Goal: Task Accomplishment & Management: Use online tool/utility

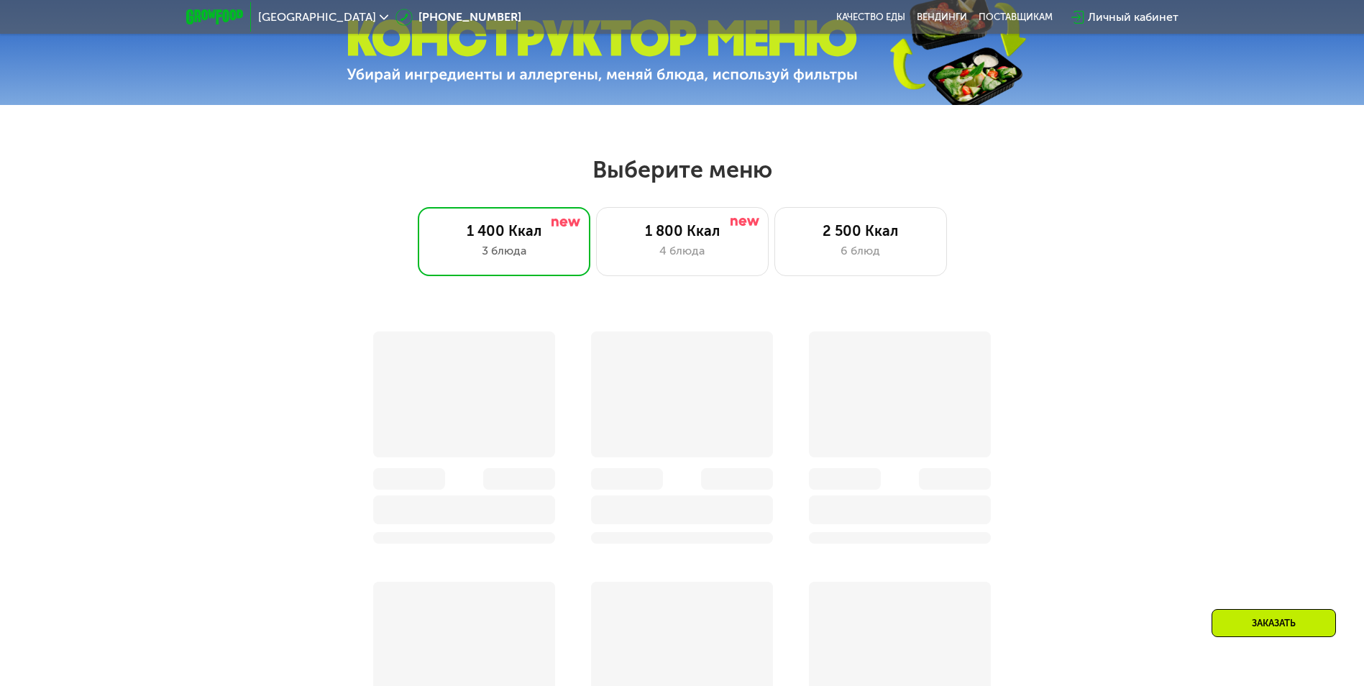
scroll to position [647, 0]
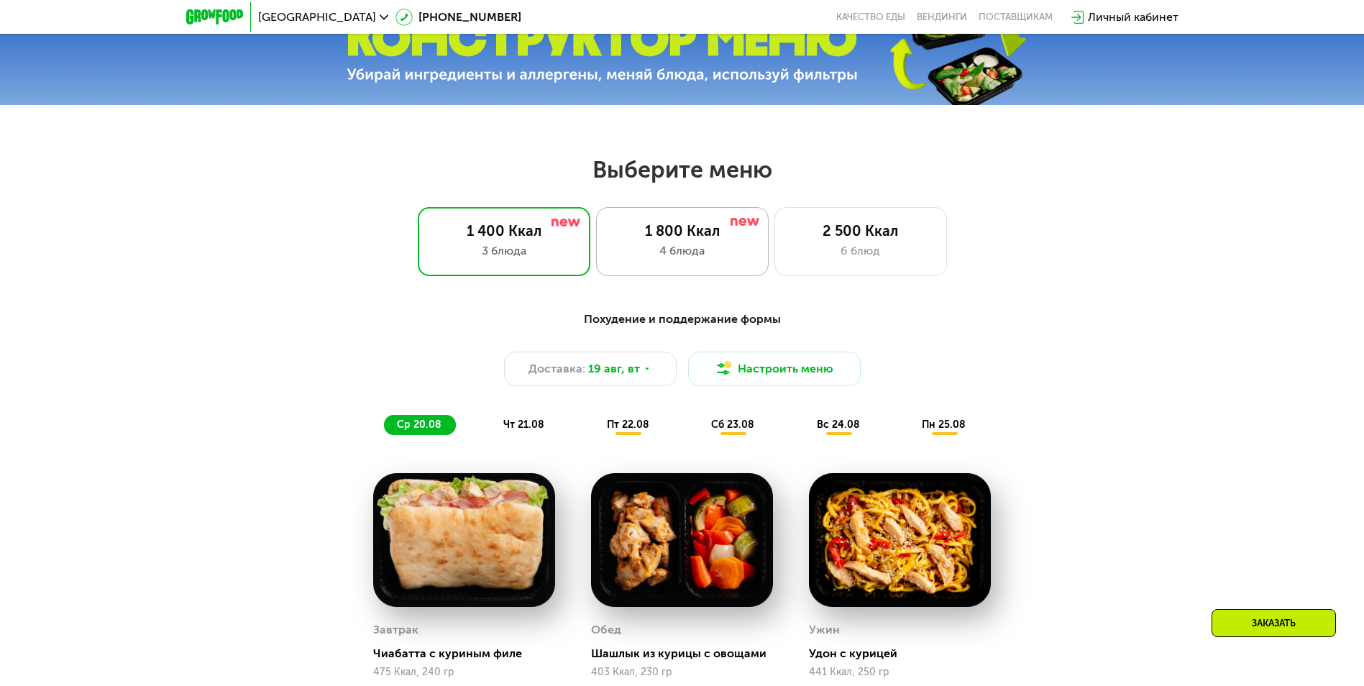
click at [688, 257] on div "4 блюда" at bounding box center [682, 250] width 142 height 17
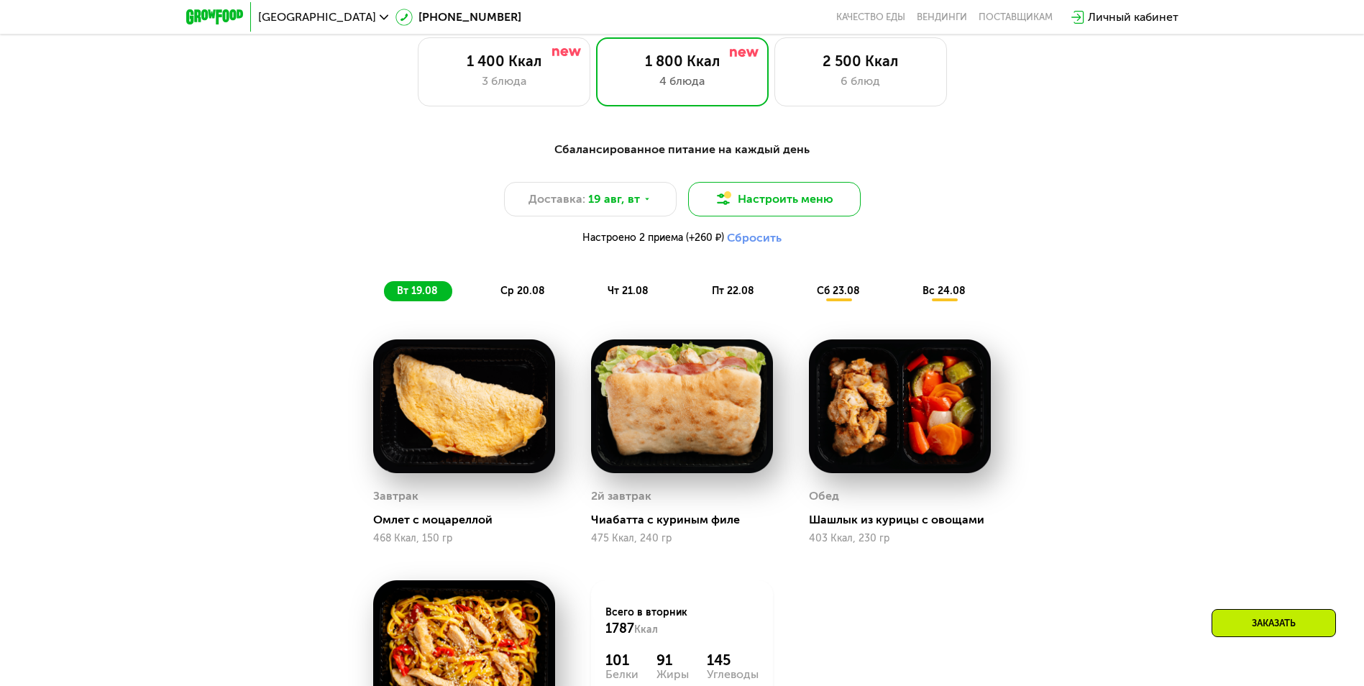
scroll to position [791, 0]
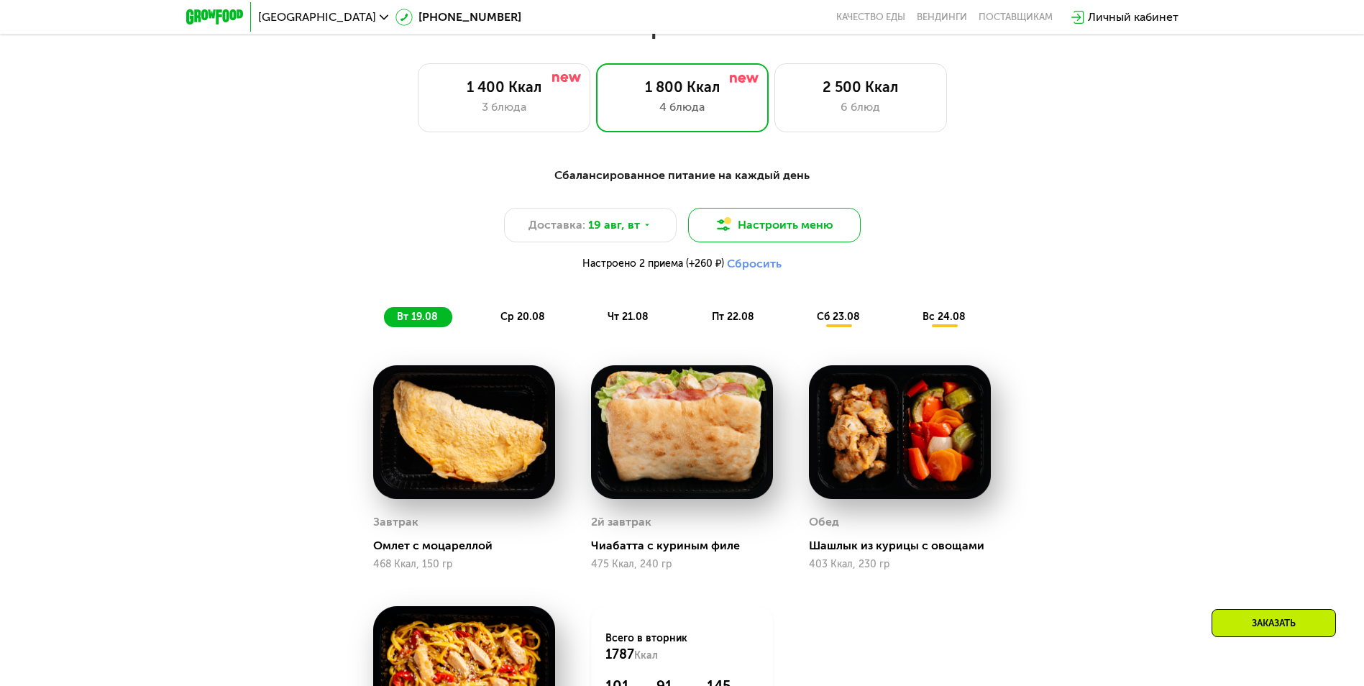
click at [775, 227] on button "Настроить меню" at bounding box center [774, 225] width 173 height 35
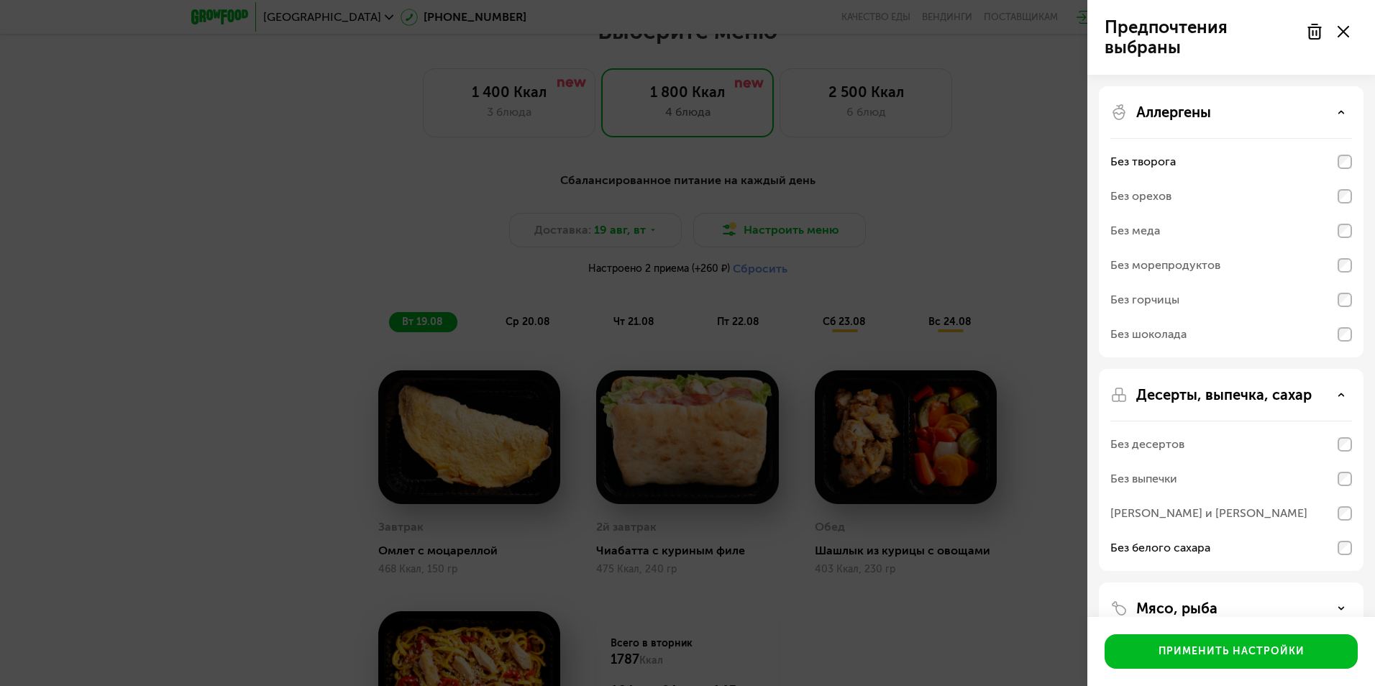
click at [1341, 107] on div "Аллергены" at bounding box center [1231, 112] width 242 height 17
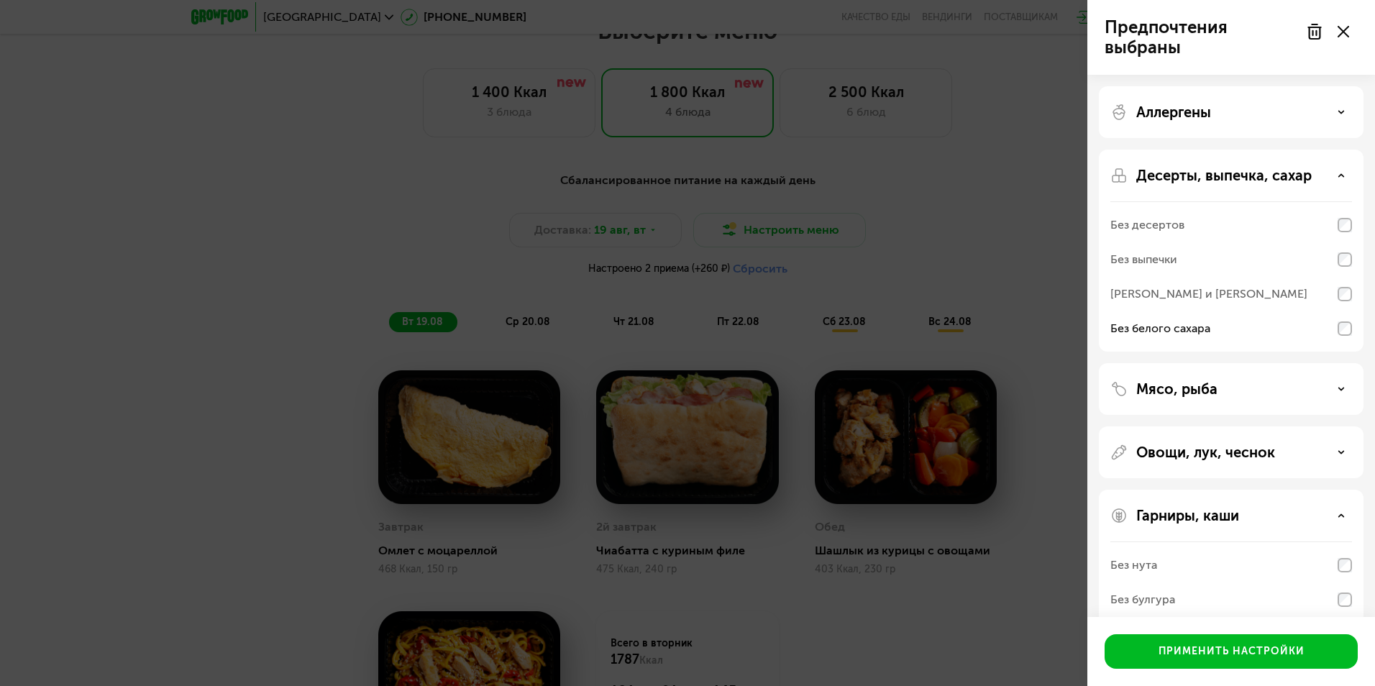
click at [1338, 175] on icon at bounding box center [1341, 175] width 7 height 7
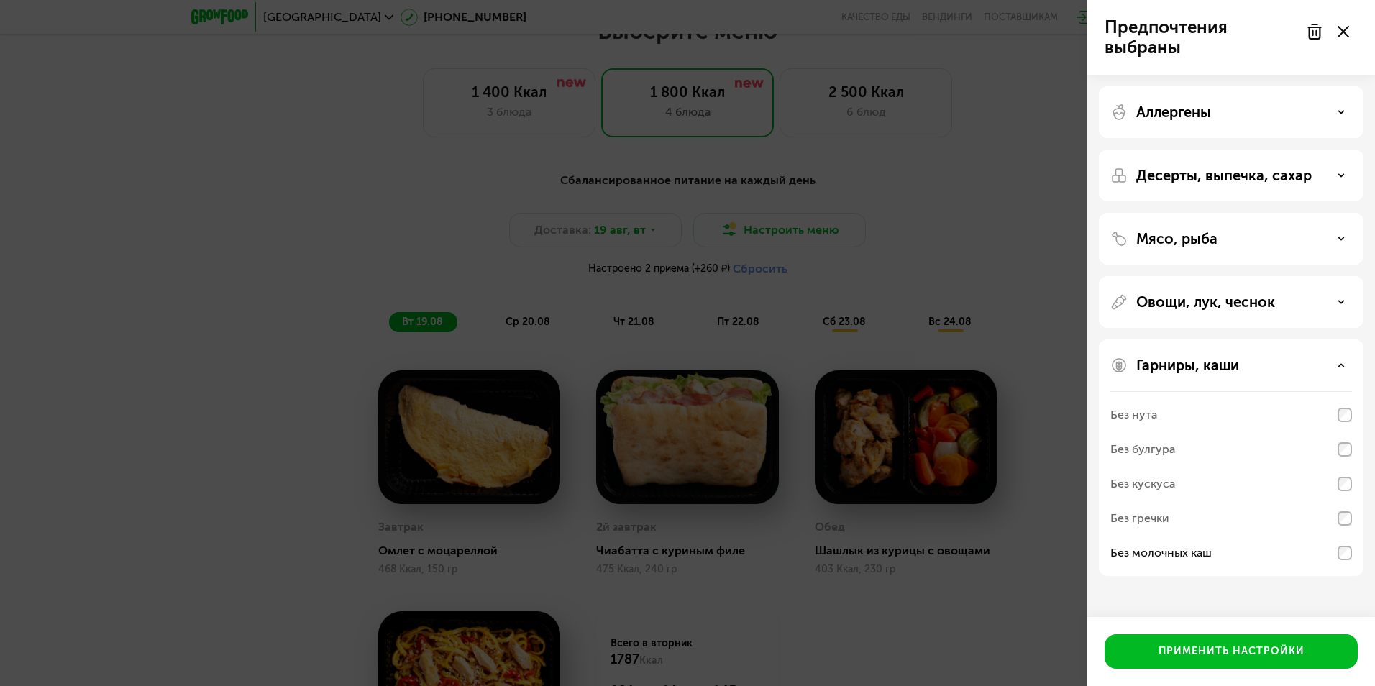
click at [1340, 368] on icon at bounding box center [1341, 365] width 7 height 7
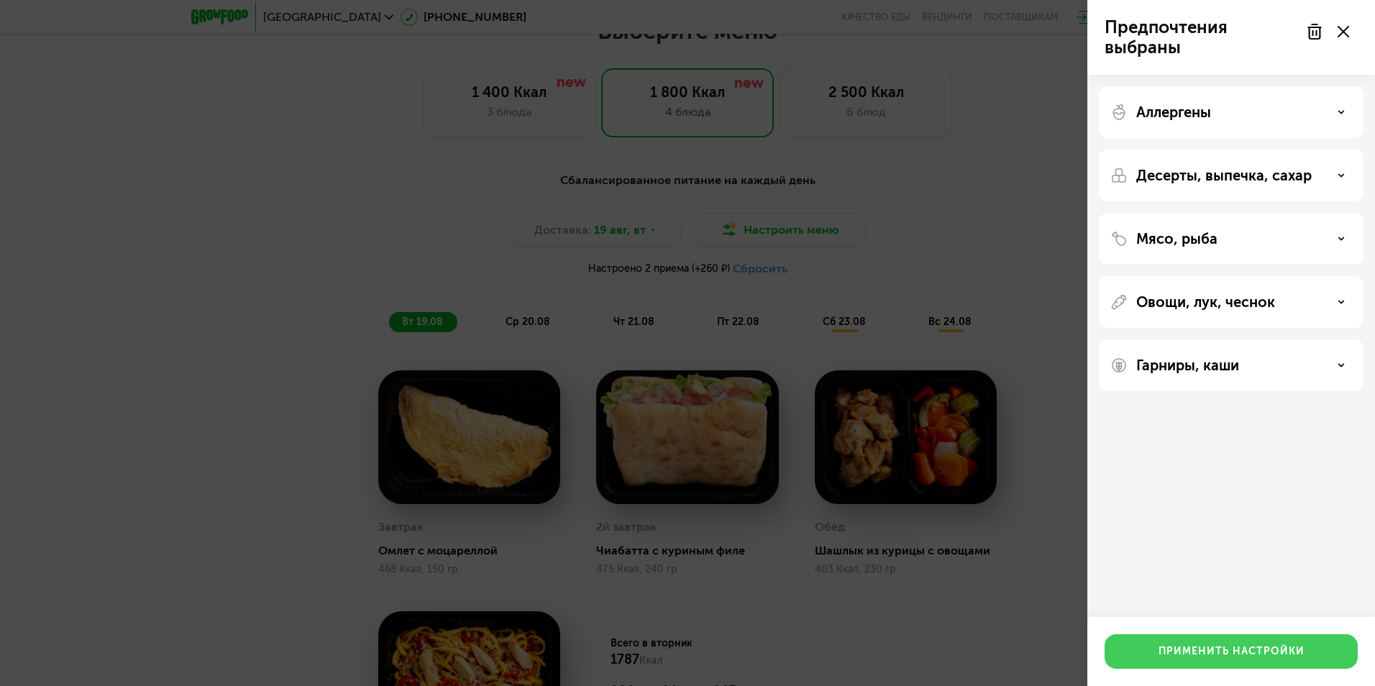
click at [1183, 652] on div "Применить настройки" at bounding box center [1232, 651] width 146 height 14
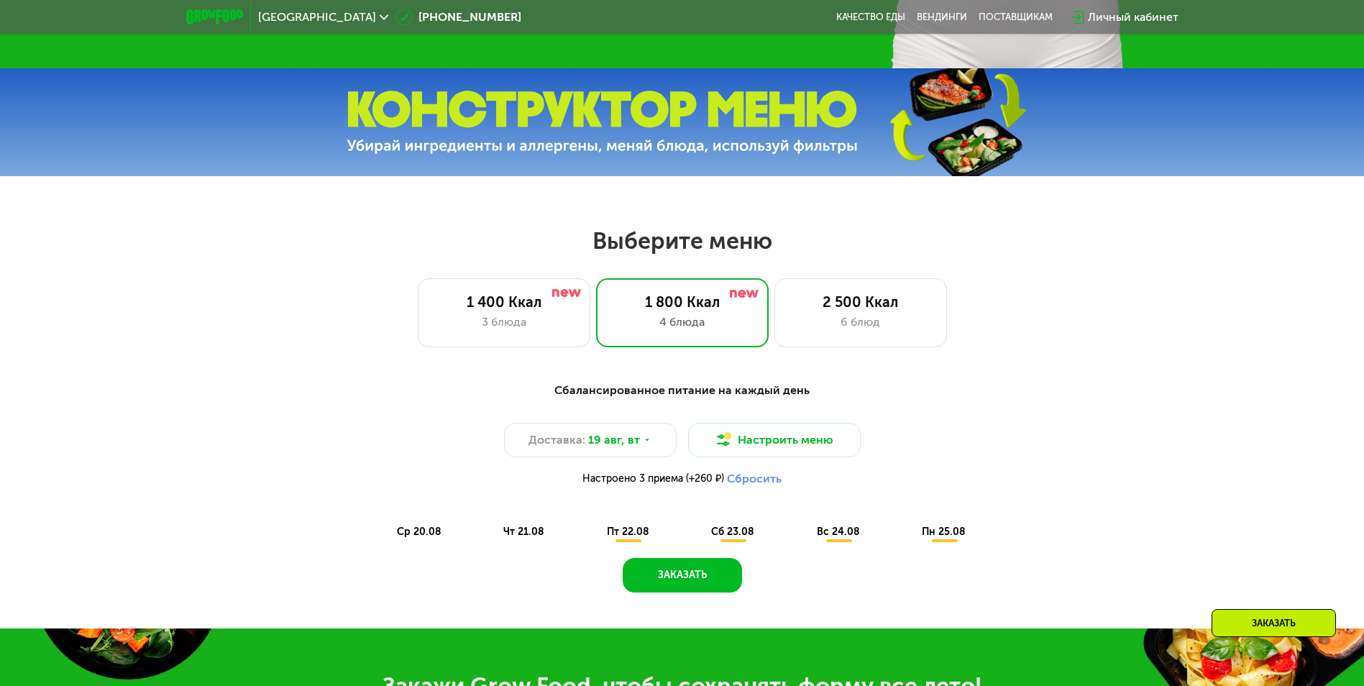
scroll to position [575, 0]
click at [491, 543] on div "ср 20.08" at bounding box center [525, 533] width 68 height 20
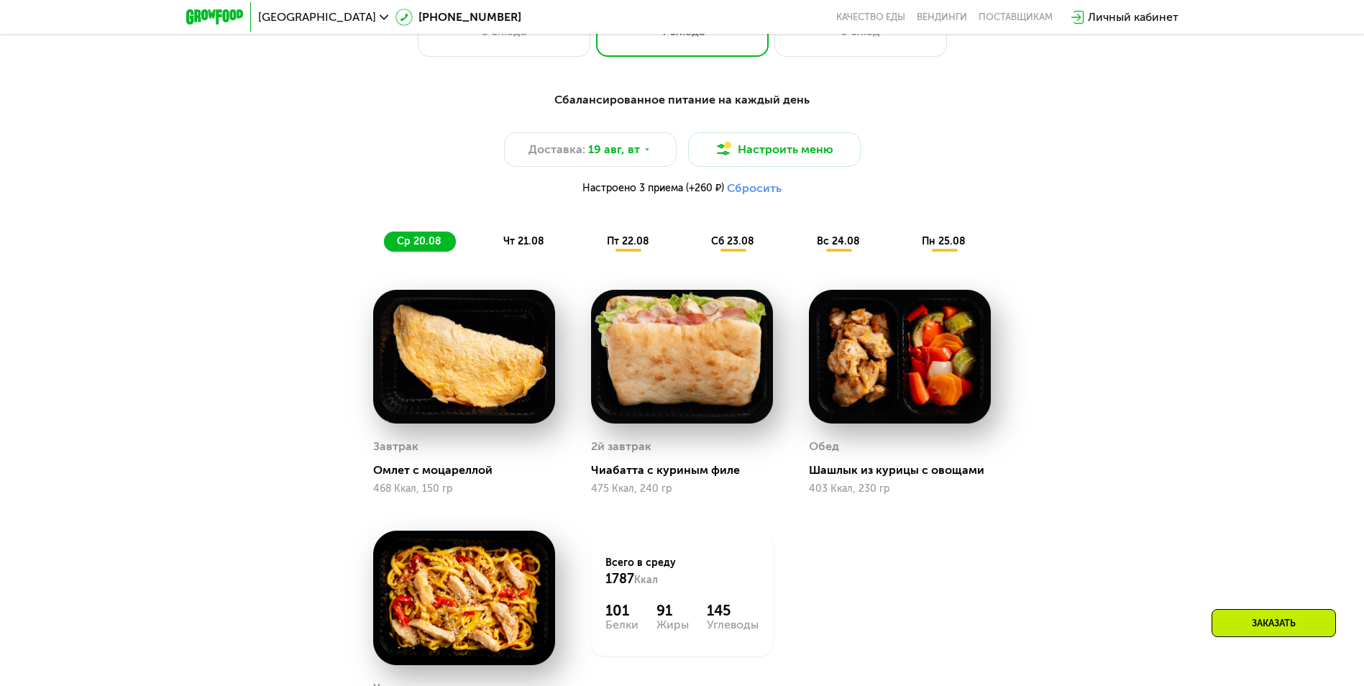
scroll to position [863, 0]
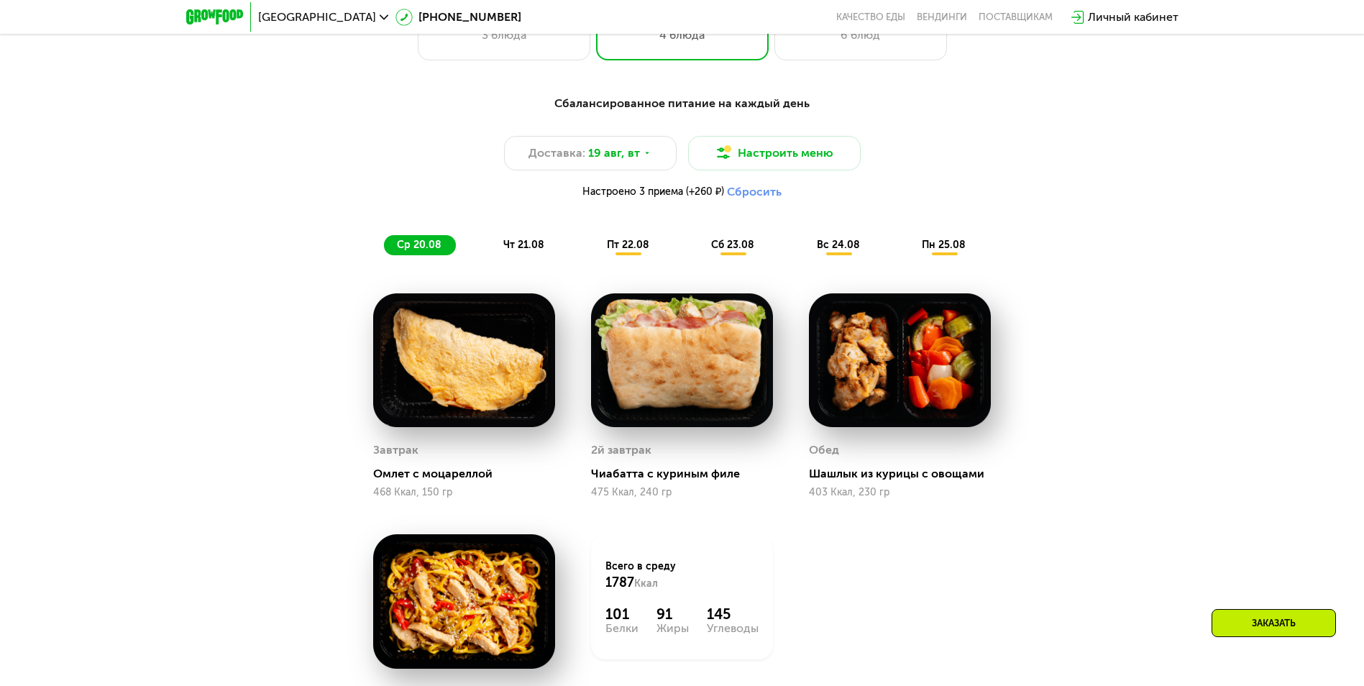
drag, startPoint x: 529, startPoint y: 250, endPoint x: 506, endPoint y: 268, distance: 29.2
click at [529, 250] on span "чт 21.08" at bounding box center [523, 245] width 41 height 12
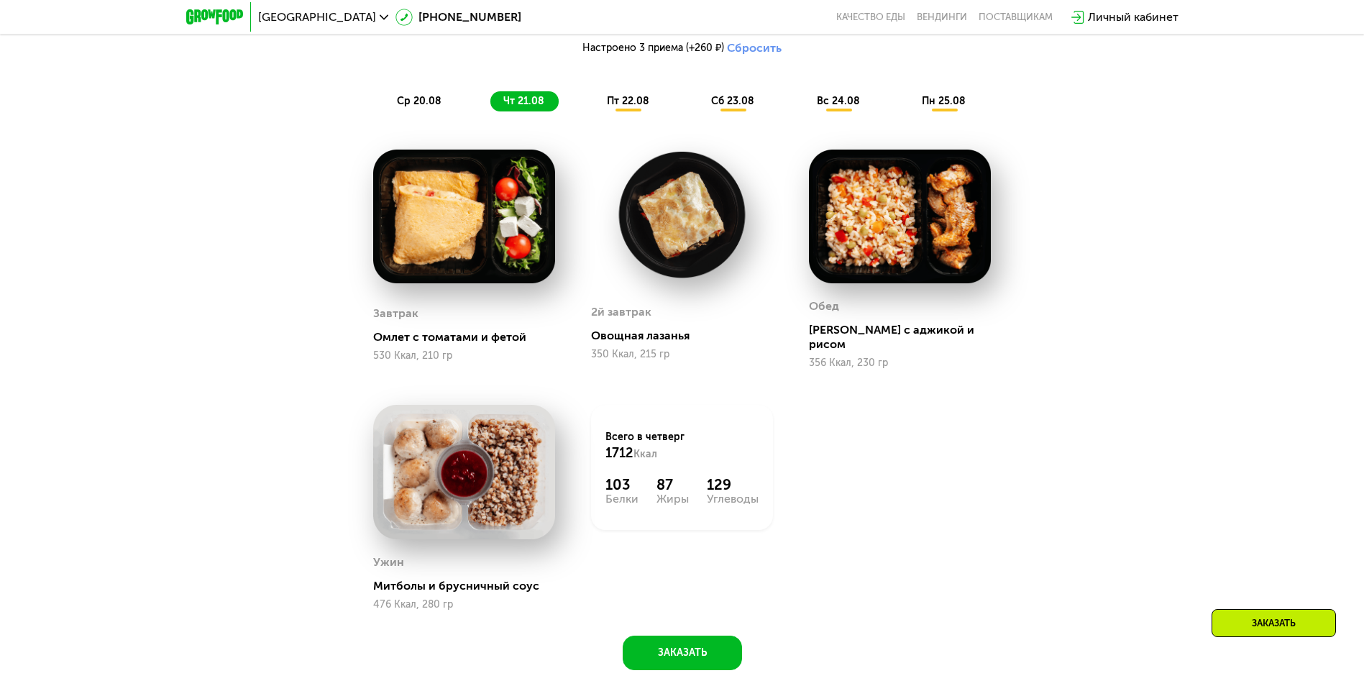
scroll to position [719, 0]
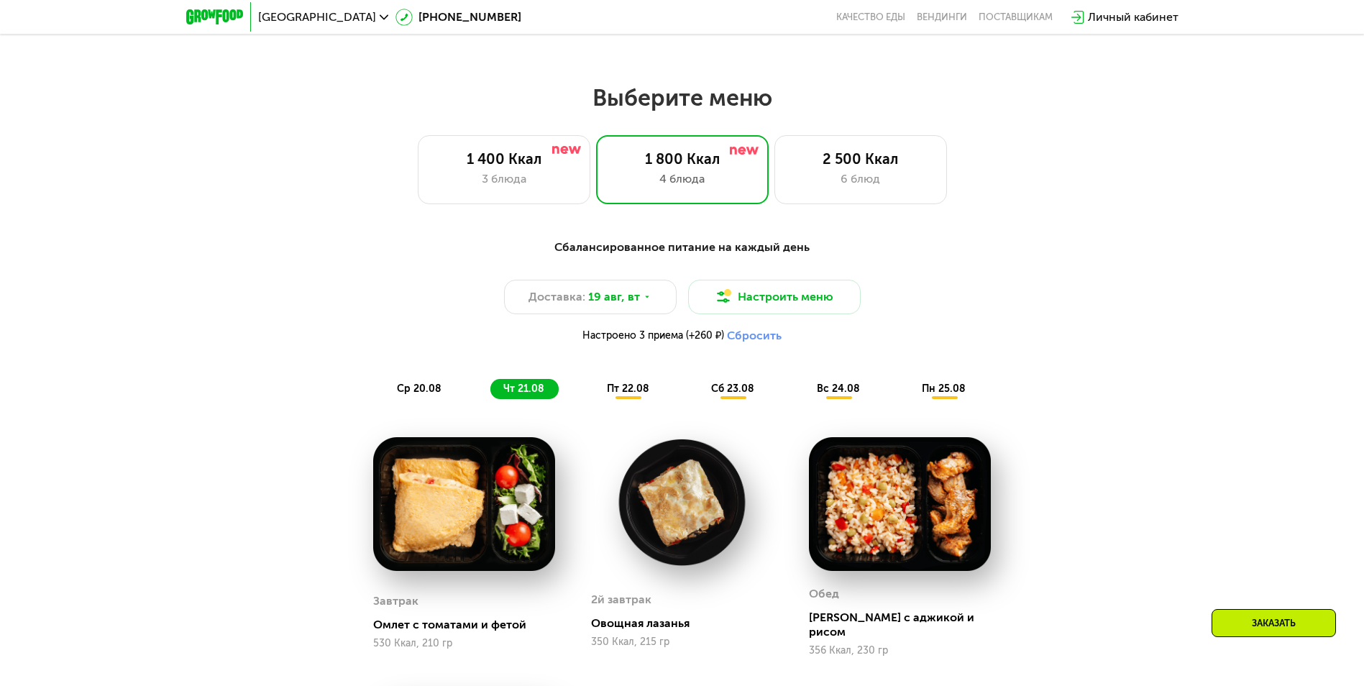
click at [619, 395] on span "пт 22.08" at bounding box center [628, 389] width 42 height 12
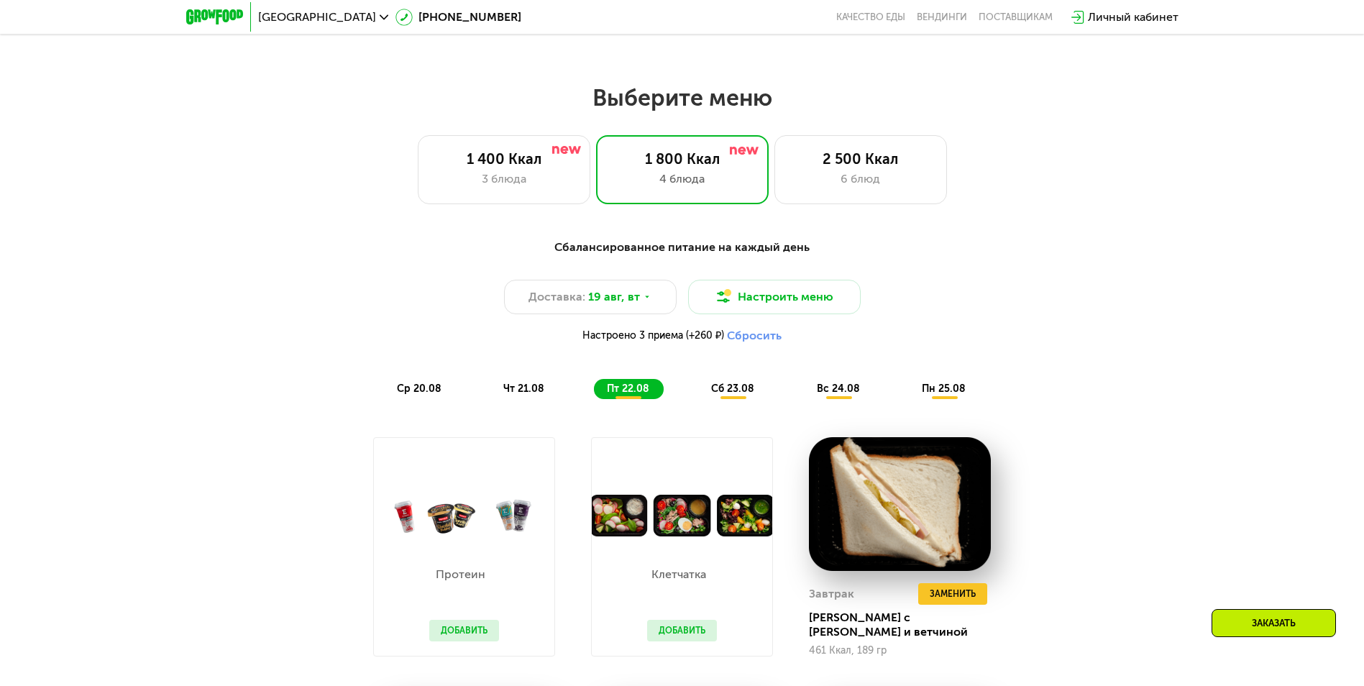
click at [734, 395] on span "сб 23.08" at bounding box center [732, 389] width 43 height 12
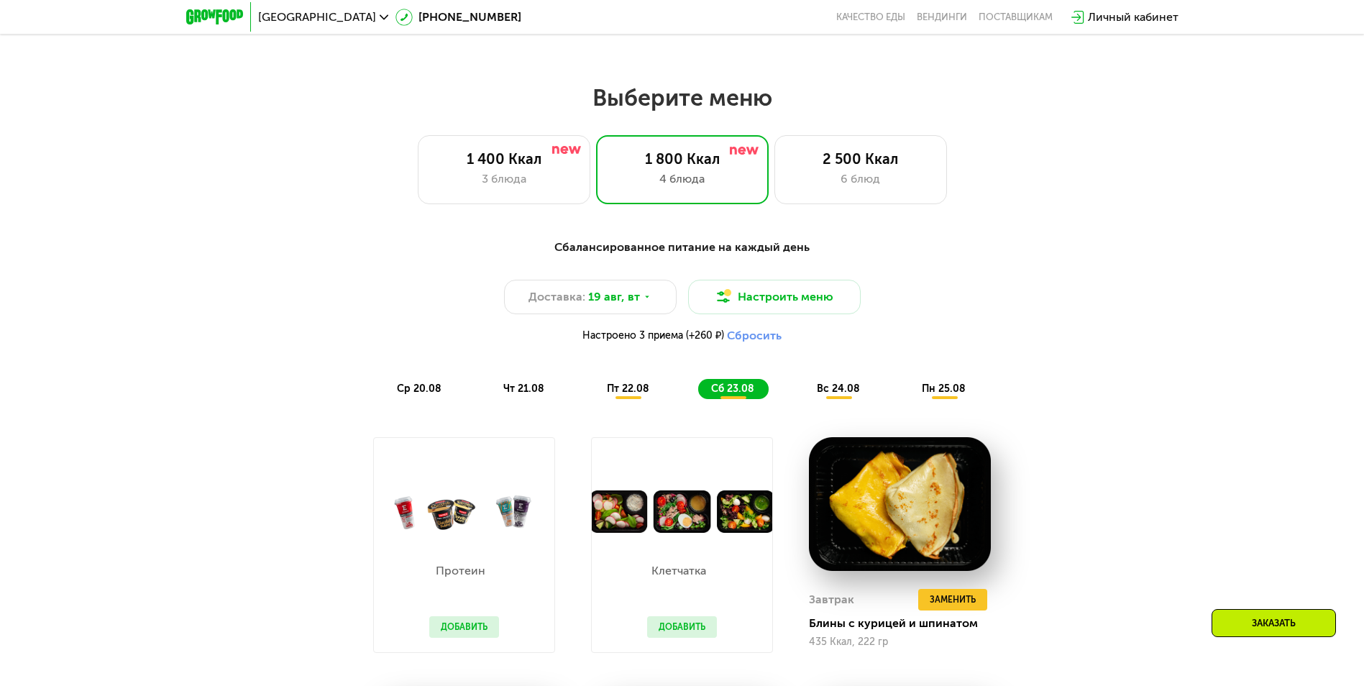
click at [841, 395] on span "вс 24.08" at bounding box center [838, 389] width 43 height 12
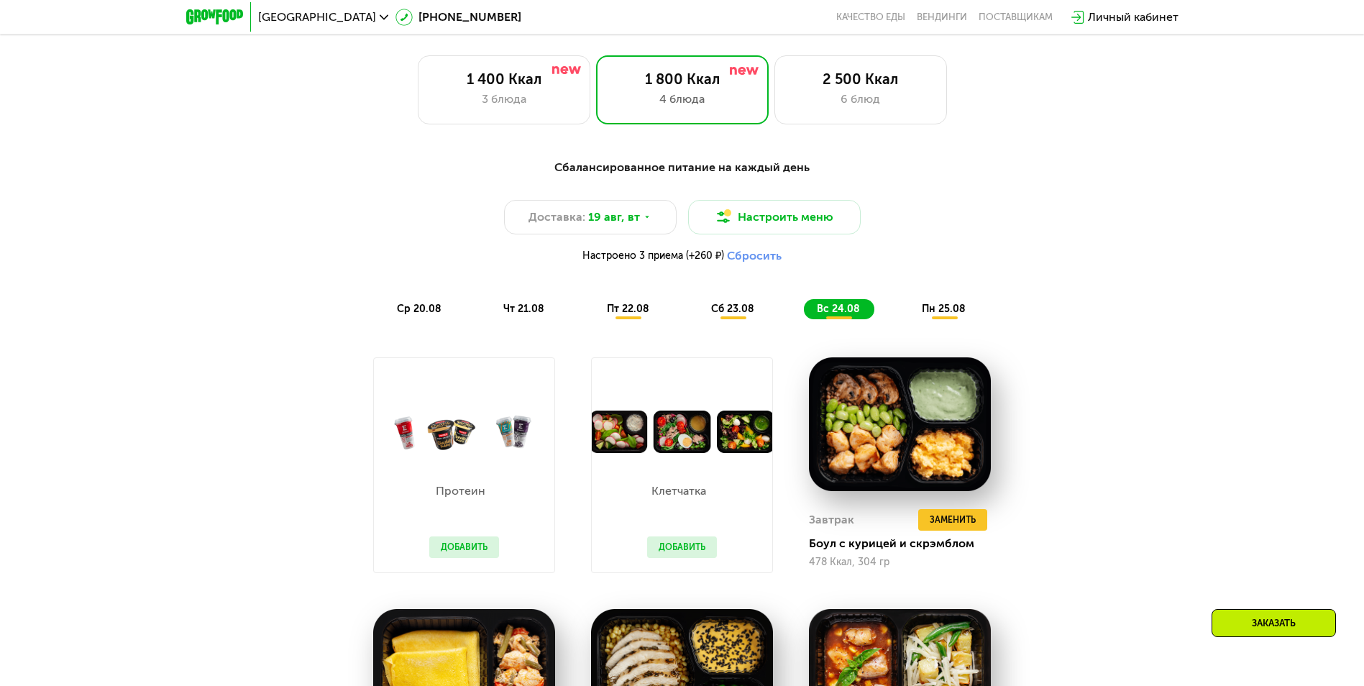
scroll to position [791, 0]
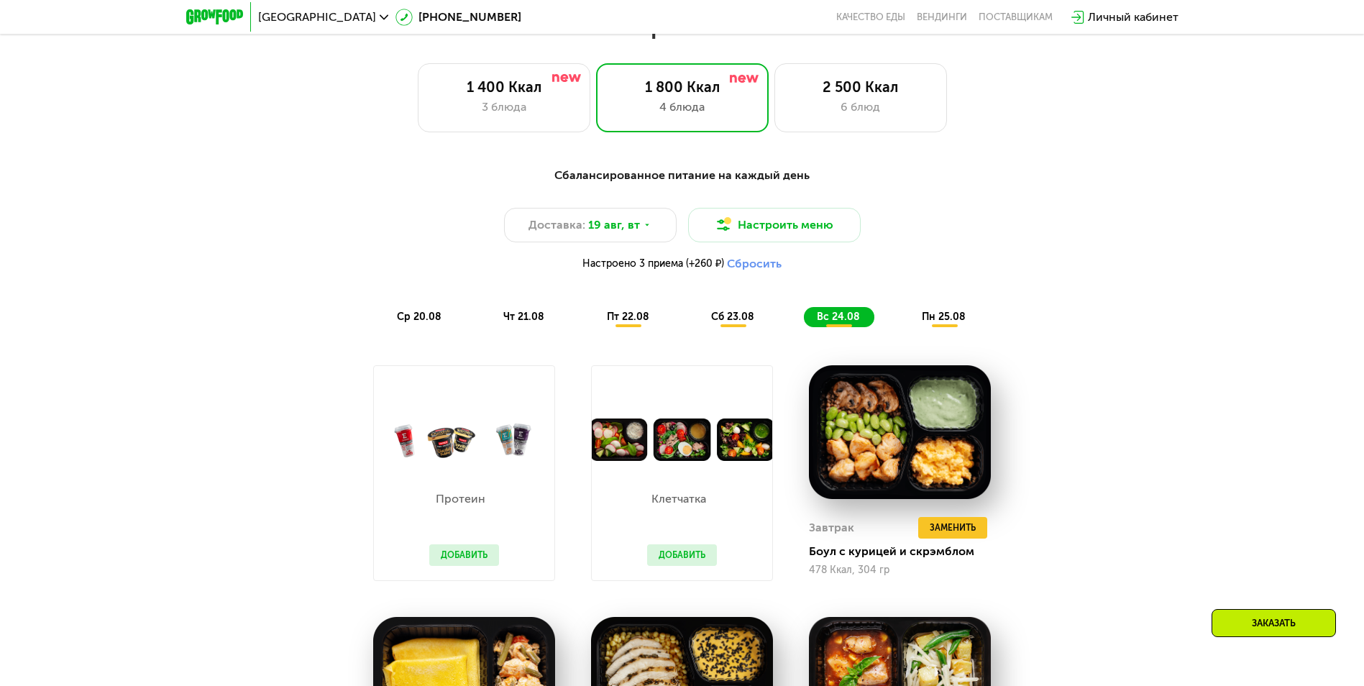
click at [940, 321] on span "пн 25.08" at bounding box center [944, 317] width 44 height 12
